Goal: Register for event/course

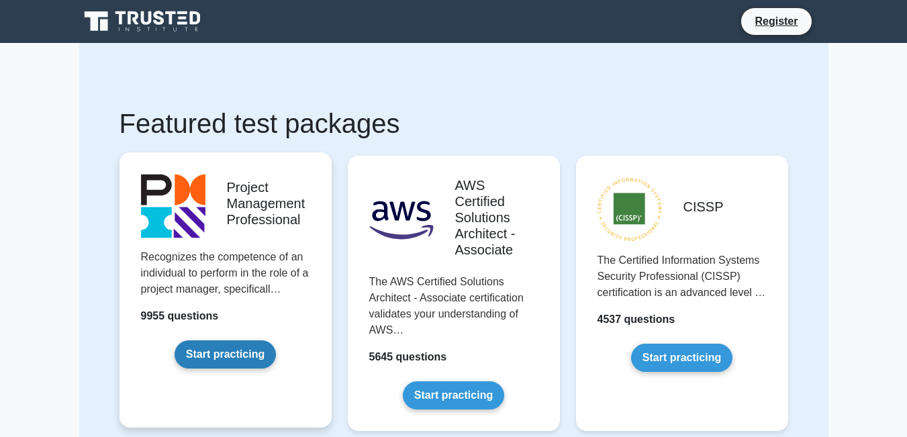
click at [231, 363] on link "Start practicing" at bounding box center [224, 354] width 101 height 28
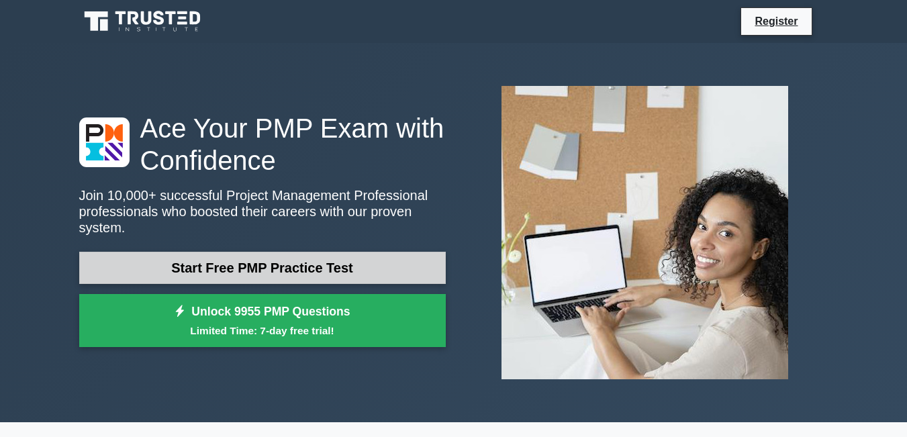
click at [321, 257] on link "Start Free PMP Practice Test" at bounding box center [262, 268] width 366 height 32
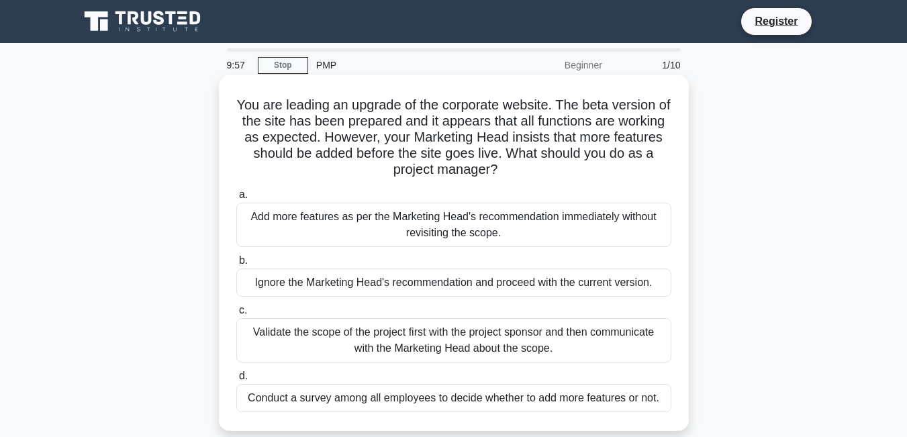
click at [293, 250] on div "a. Add more features as per the Marketing Head's recommendation immediately wit…" at bounding box center [453, 299] width 451 height 231
click at [258, 238] on div "Add more features as per the Marketing Head's recommendation immediately withou…" at bounding box center [453, 225] width 435 height 44
click at [236, 199] on input "a. Add more features as per the Marketing Head's recommendation immediately wit…" at bounding box center [236, 195] width 0 height 9
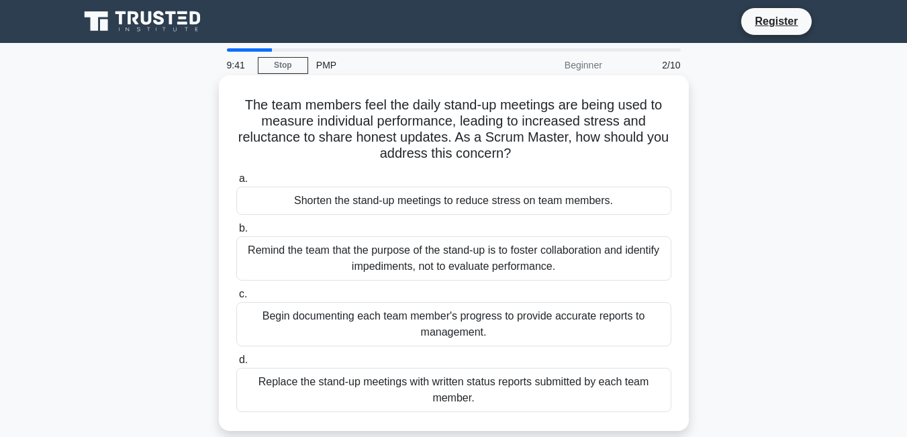
click at [307, 204] on div "Shorten the stand-up meetings to reduce stress on team members." at bounding box center [453, 201] width 435 height 28
click at [236, 183] on input "a. Shorten the stand-up meetings to reduce stress on team members." at bounding box center [236, 178] width 0 height 9
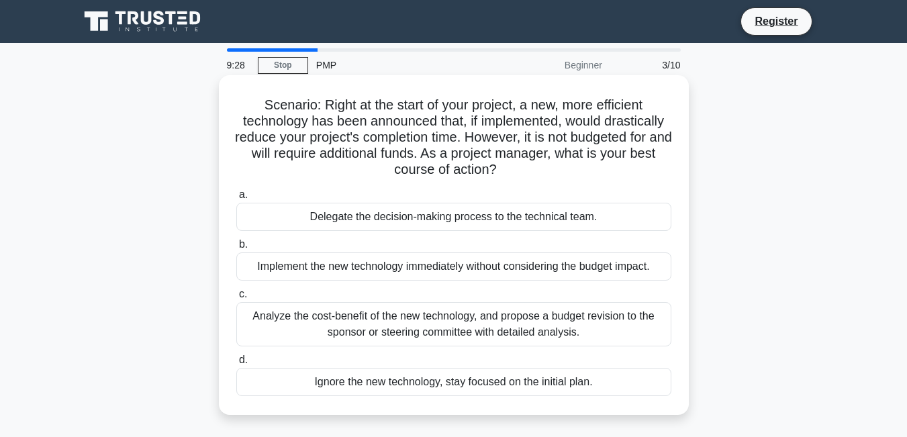
click at [343, 225] on div "Delegate the decision-making process to the technical team." at bounding box center [453, 217] width 435 height 28
click at [236, 199] on input "a. Delegate the decision-making process to the technical team." at bounding box center [236, 195] width 0 height 9
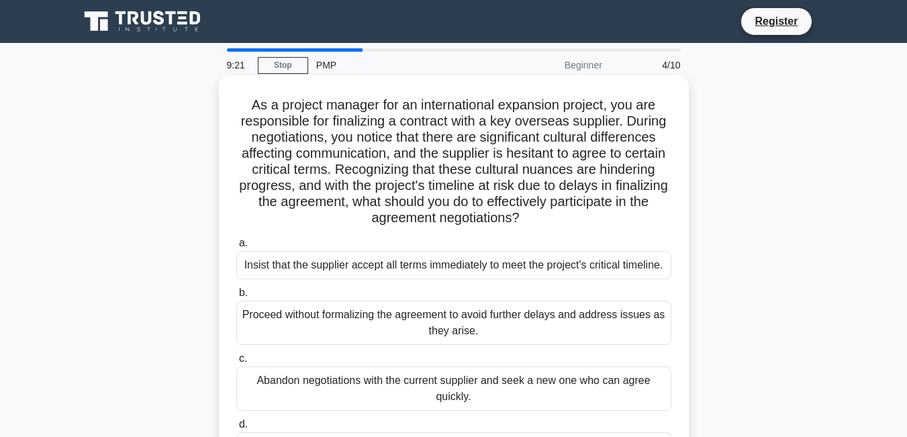
click at [307, 266] on div "Insist that the supplier accept all terms immediately to meet the project's cri…" at bounding box center [453, 265] width 435 height 28
click at [236, 248] on input "a. Insist that the supplier accept all terms immediately to meet the project's …" at bounding box center [236, 243] width 0 height 9
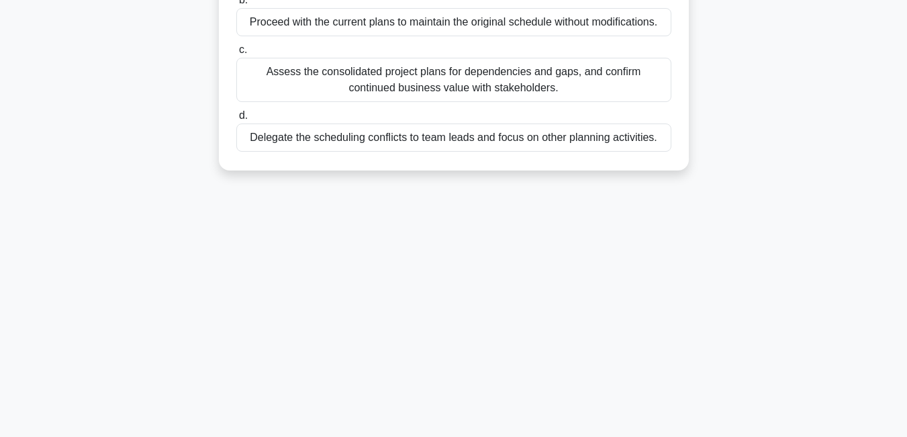
scroll to position [288, 0]
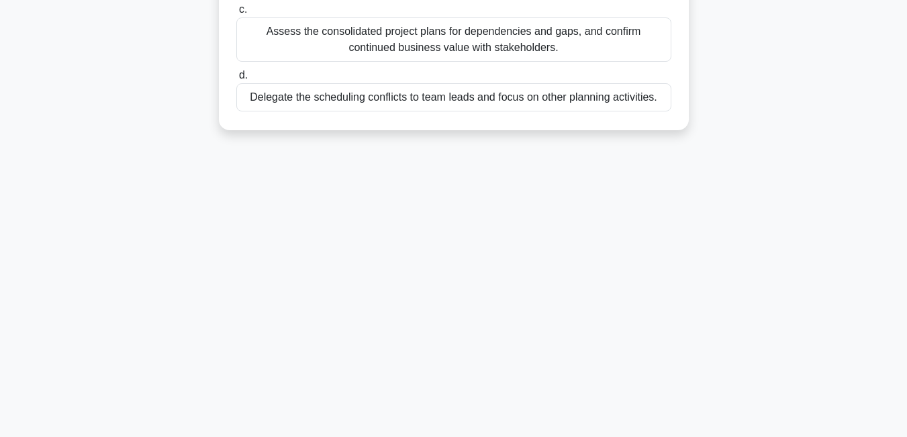
click at [307, 266] on div "9:15 Stop PMP Beginner 5/10 As a project manager finalizing the project plans, …" at bounding box center [453, 95] width 765 height 671
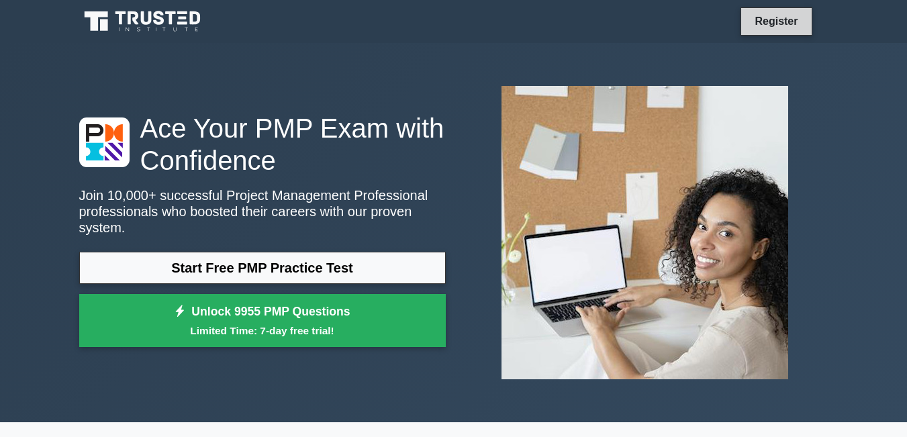
click at [776, 22] on link "Register" at bounding box center [775, 21] width 59 height 17
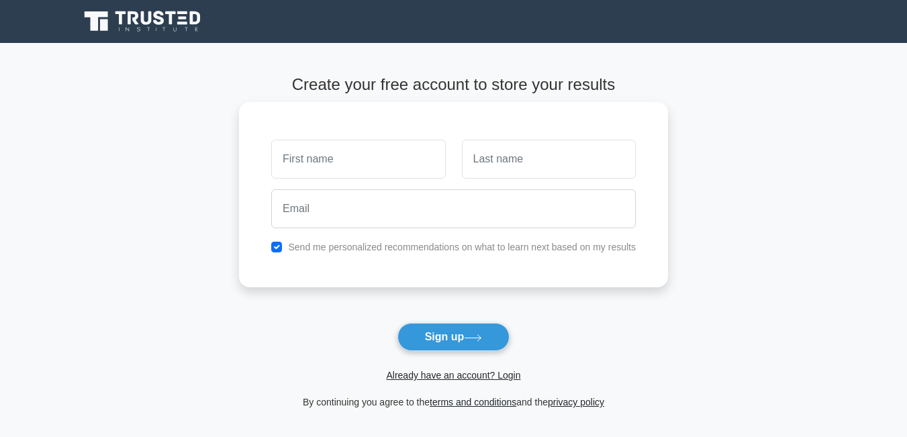
click at [338, 168] on input "text" at bounding box center [358, 159] width 174 height 39
type input "bukenya"
click at [493, 159] on input "text" at bounding box center [549, 159] width 174 height 39
type input "patrick"
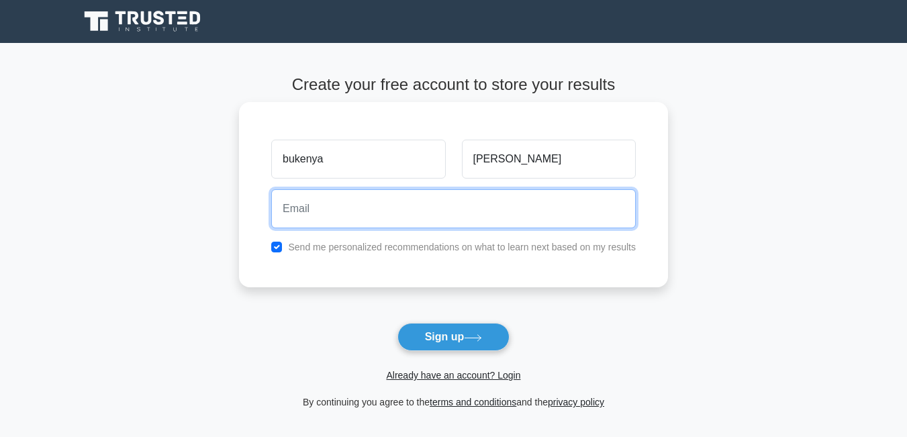
click at [397, 207] on input "email" at bounding box center [453, 208] width 364 height 39
type input "patrickbukenya598@gmail.com"
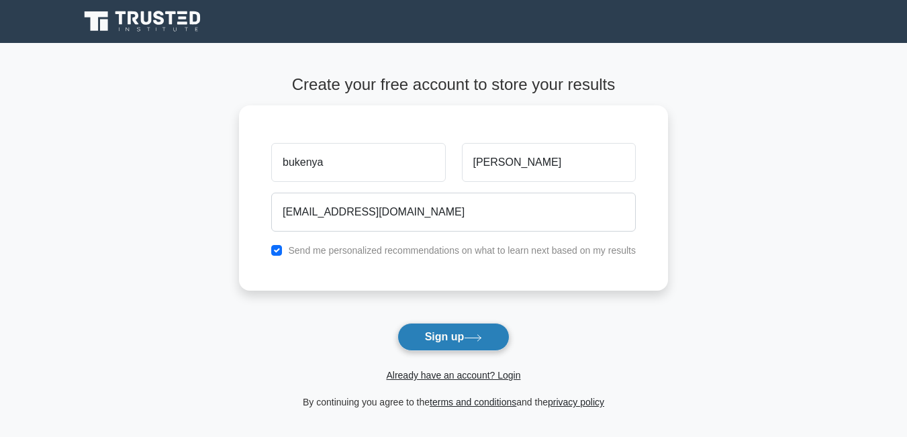
click at [437, 334] on button "Sign up" at bounding box center [453, 337] width 113 height 28
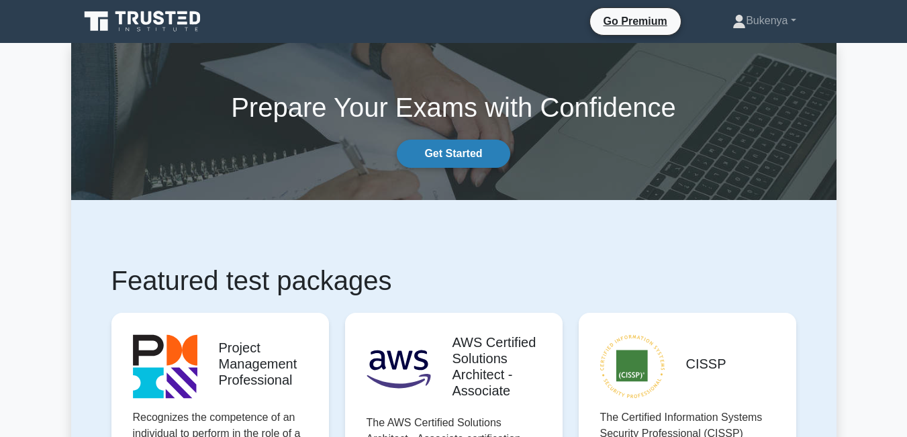
click at [465, 154] on link "Get Started" at bounding box center [453, 154] width 113 height 28
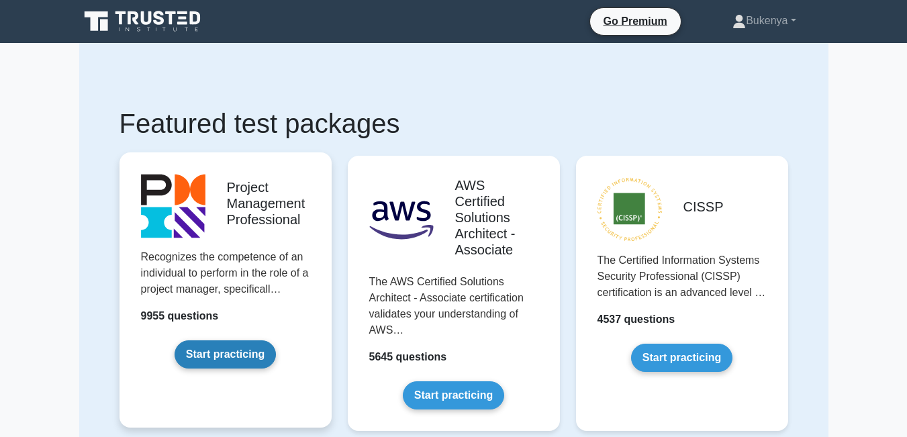
click at [211, 353] on link "Start practicing" at bounding box center [224, 354] width 101 height 28
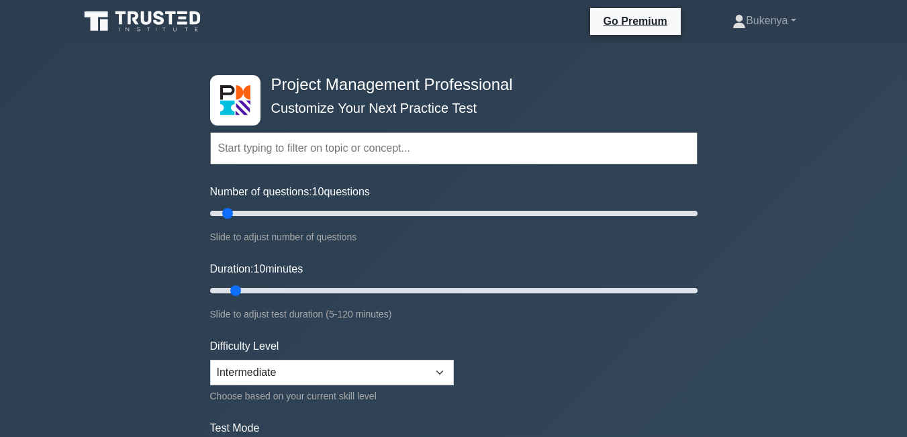
click at [243, 151] on input "text" at bounding box center [453, 148] width 487 height 32
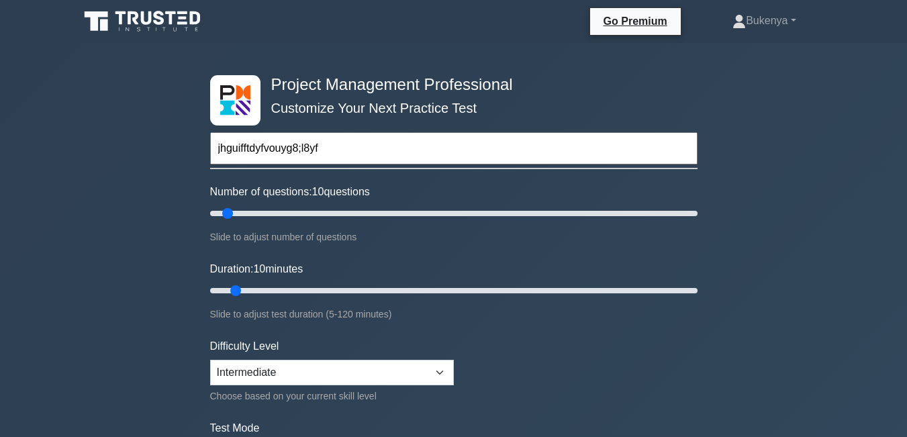
type input "jhguifftdyfvouyg8;l8yf"
type input "20"
click at [253, 209] on input "Number of questions: 10 questions" at bounding box center [453, 213] width 487 height 16
